Goal: Communication & Community: Answer question/provide support

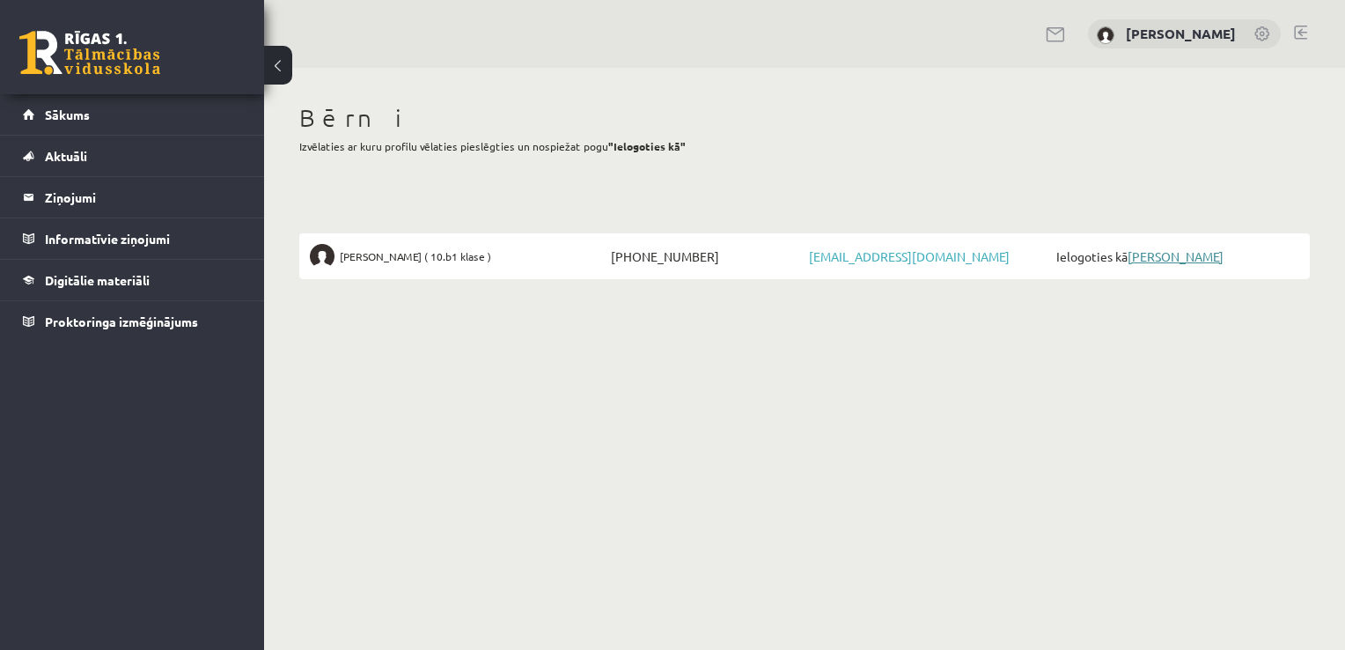
click at [1162, 262] on link "[PERSON_NAME]" at bounding box center [1176, 256] width 96 height 16
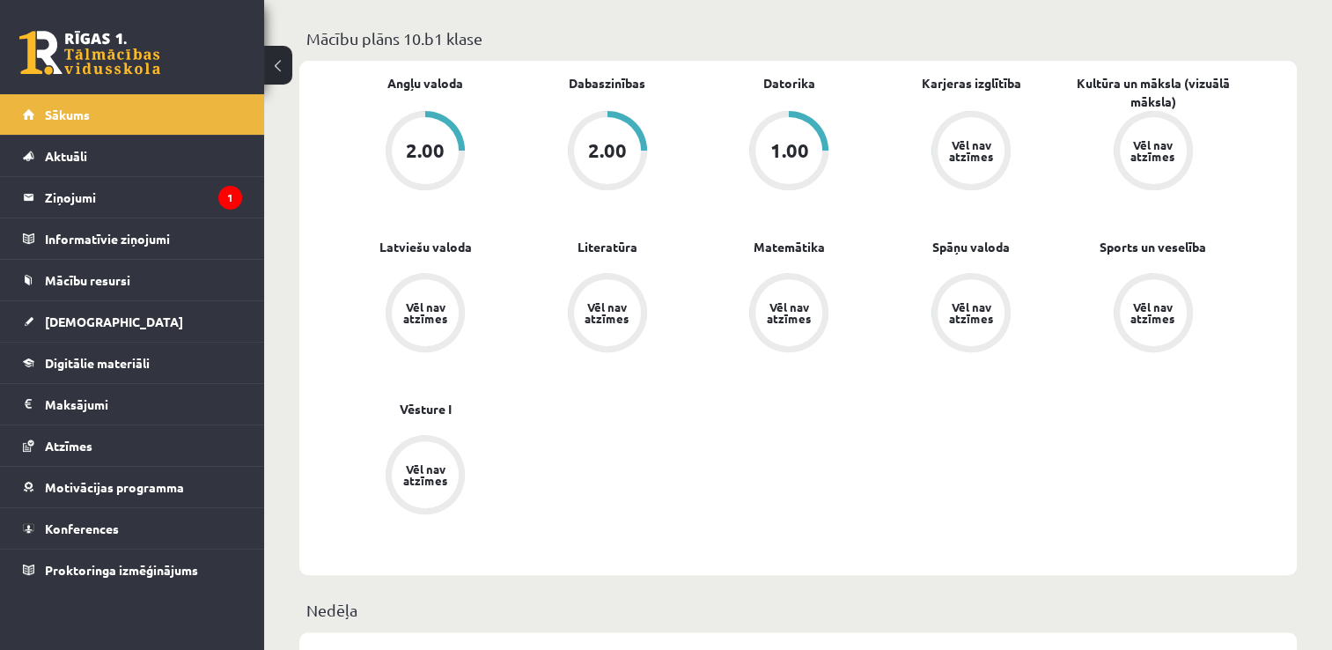
scroll to position [528, 0]
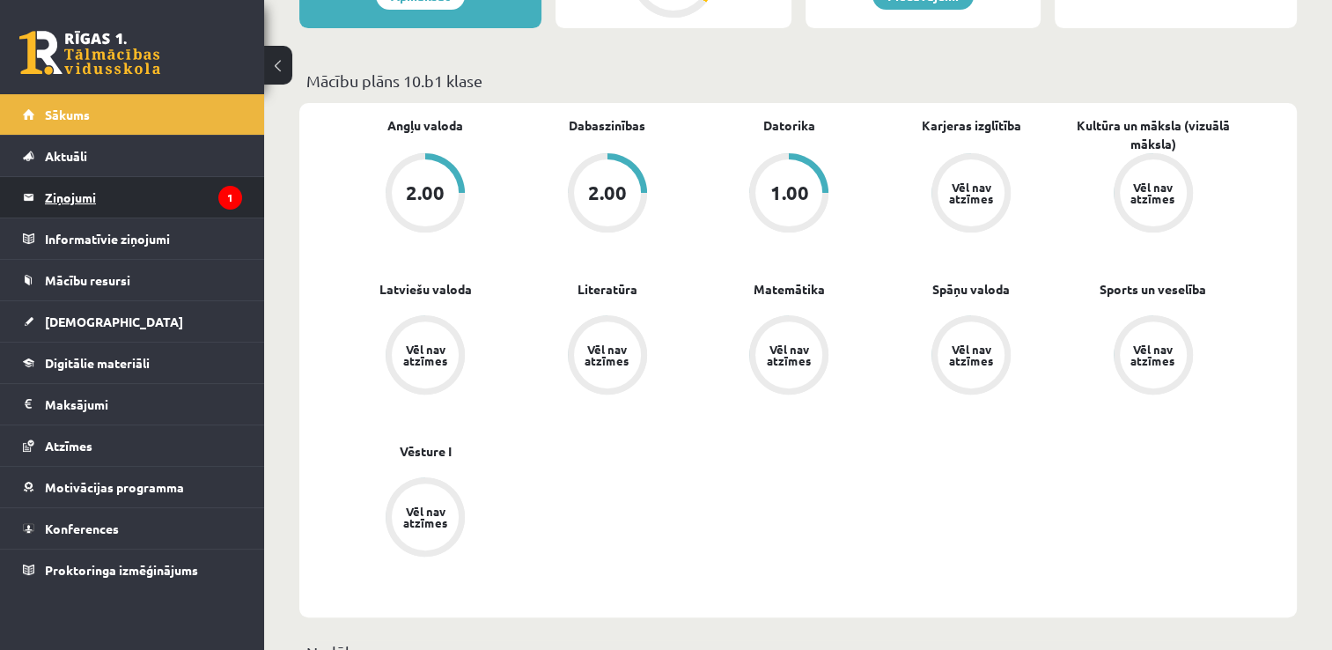
click at [107, 204] on legend "Ziņojumi 1" at bounding box center [143, 197] width 197 height 40
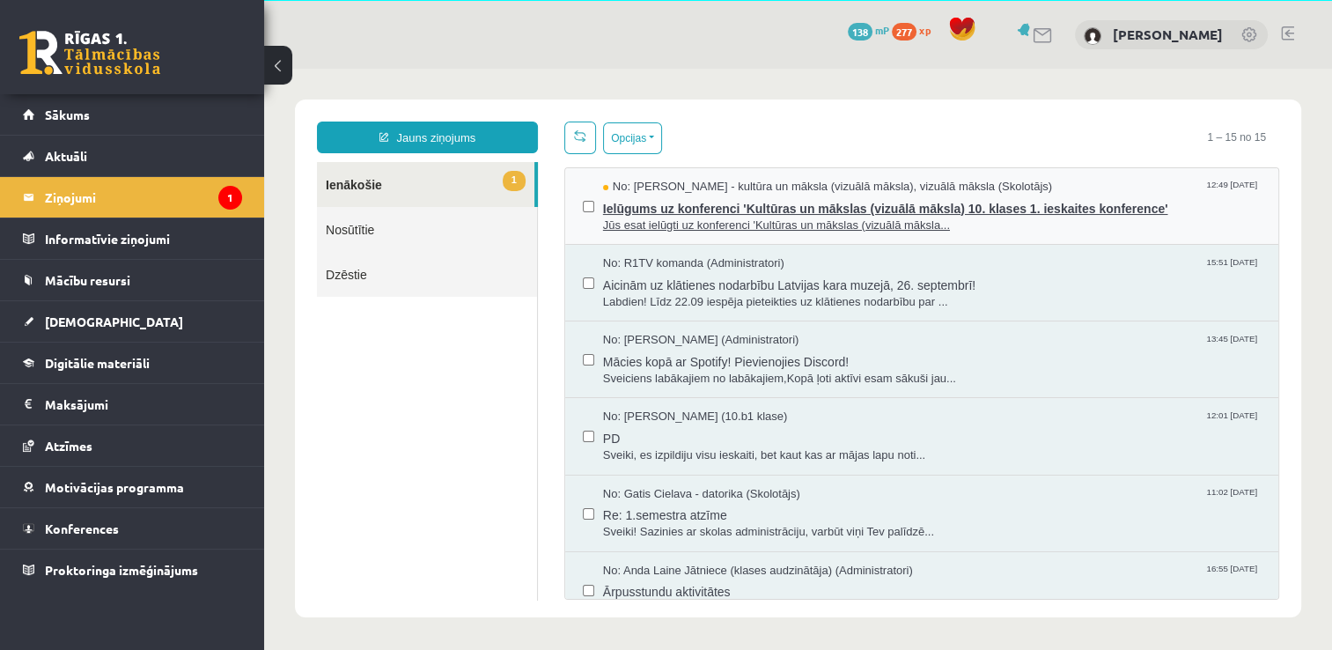
click at [918, 210] on span "Ielūgums uz konferenci 'Kultūras un mākslas (vizuālā māksla) 10. klases 1. iesk…" at bounding box center [932, 206] width 658 height 22
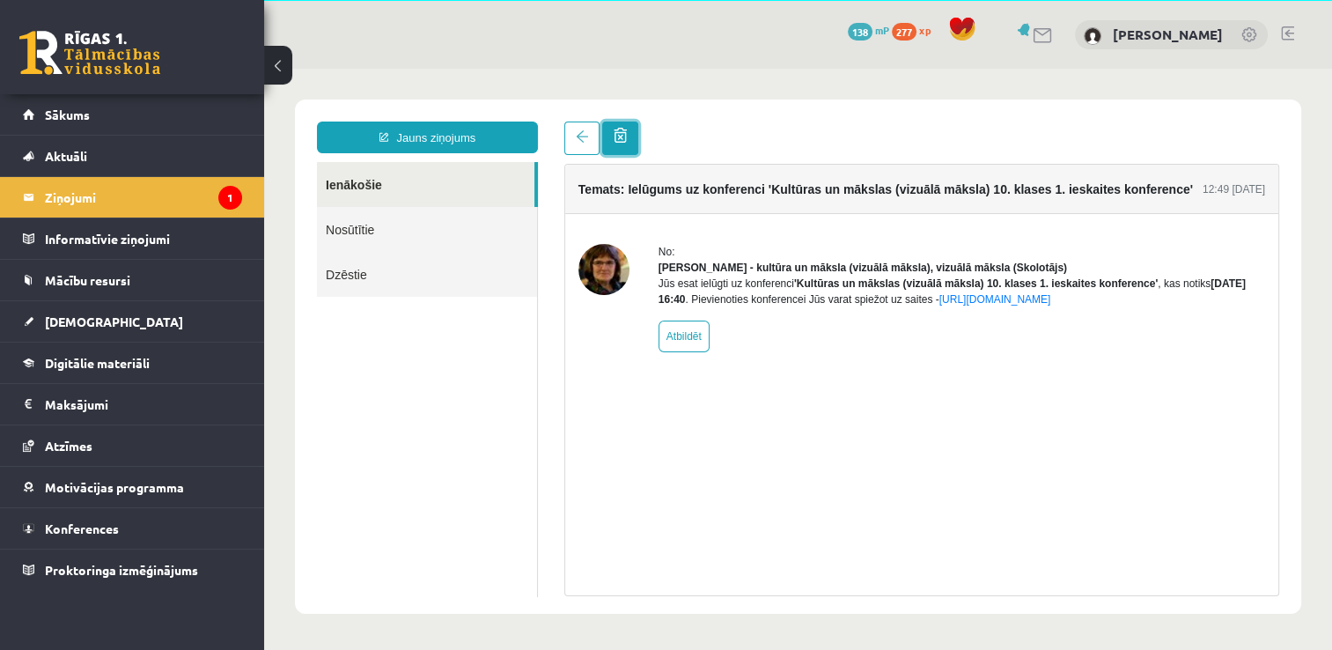
click at [614, 143] on span at bounding box center [620, 135] width 13 height 15
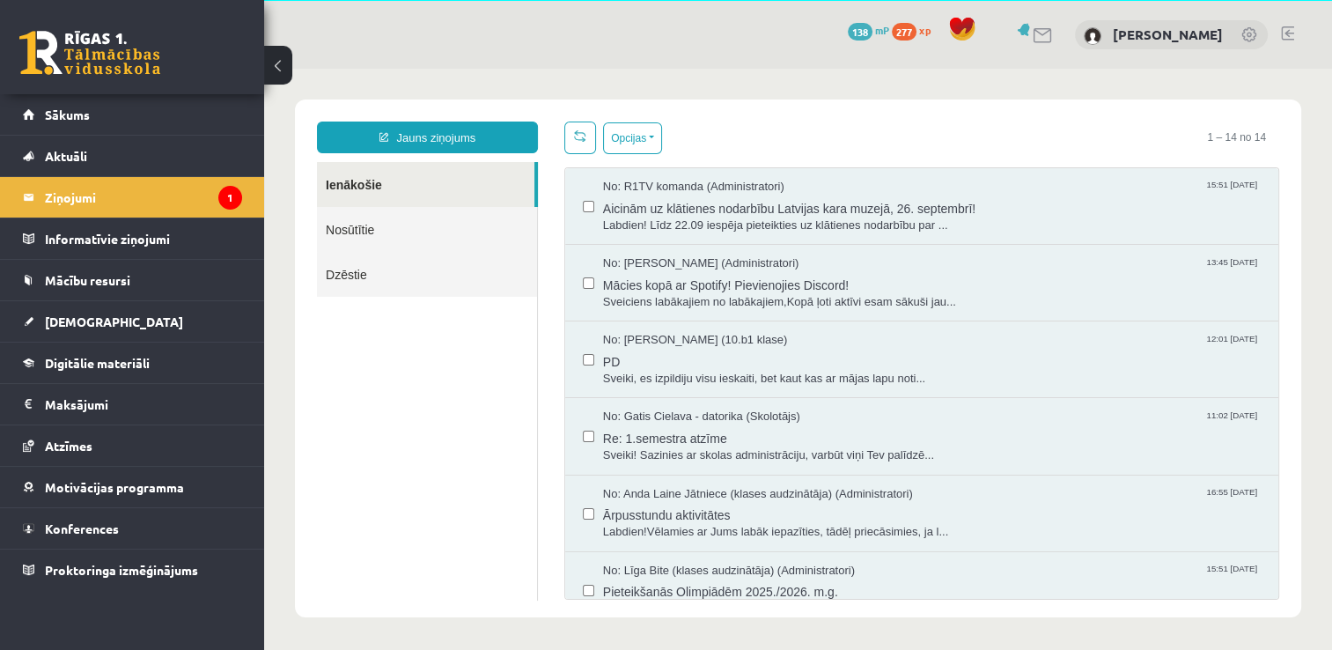
click at [616, 142] on button "Opcijas" at bounding box center [632, 138] width 59 height 32
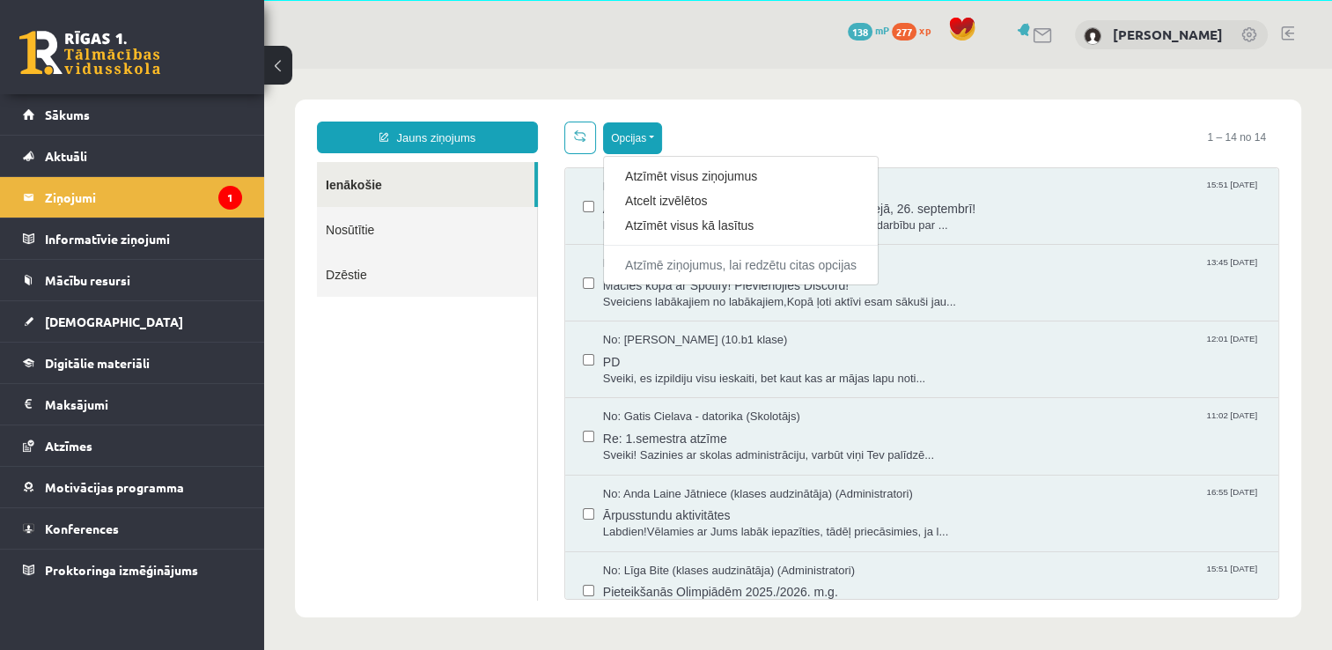
click at [910, 121] on div "Opcijas Atzīmēt visus ziņojumus Atcelt izvēlētos Atzīmēt visus kā lasītus Atzīm…" at bounding box center [921, 137] width 715 height 33
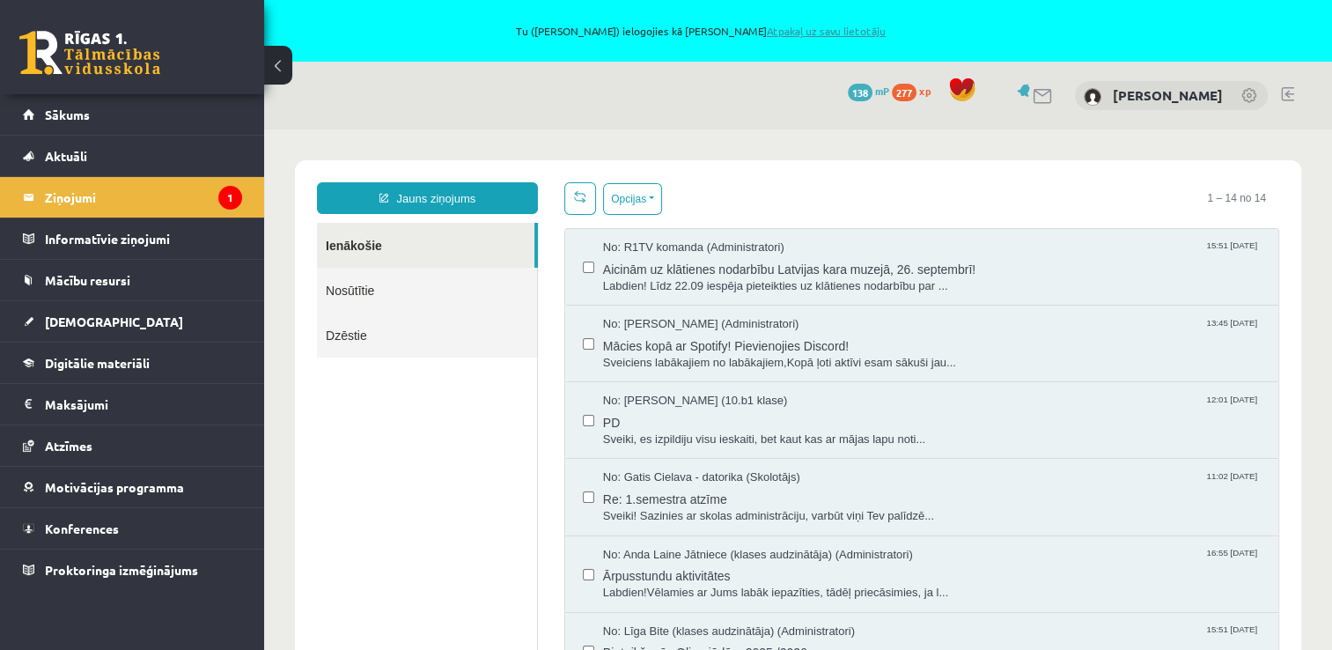
click at [813, 31] on link "Atpakaļ uz savu lietotāju" at bounding box center [826, 31] width 119 height 14
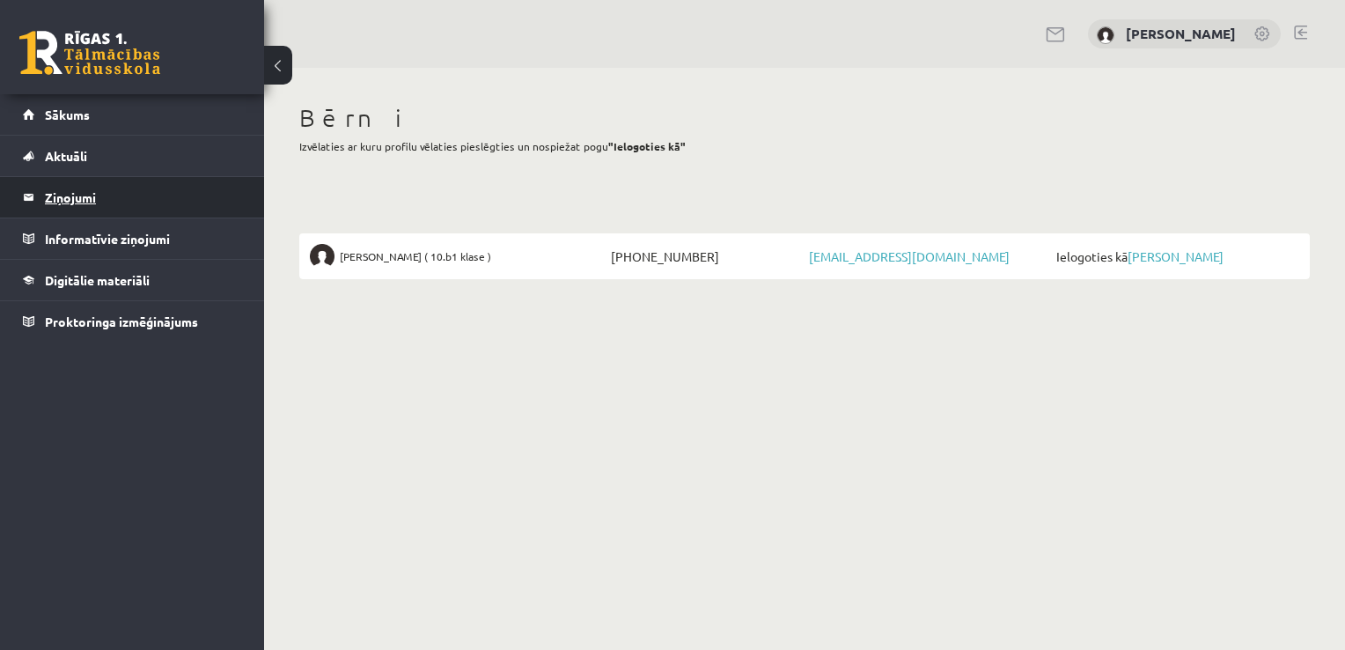
click at [127, 187] on legend "Ziņojumi 0" at bounding box center [143, 197] width 197 height 40
